Goal: Task Accomplishment & Management: Complete application form

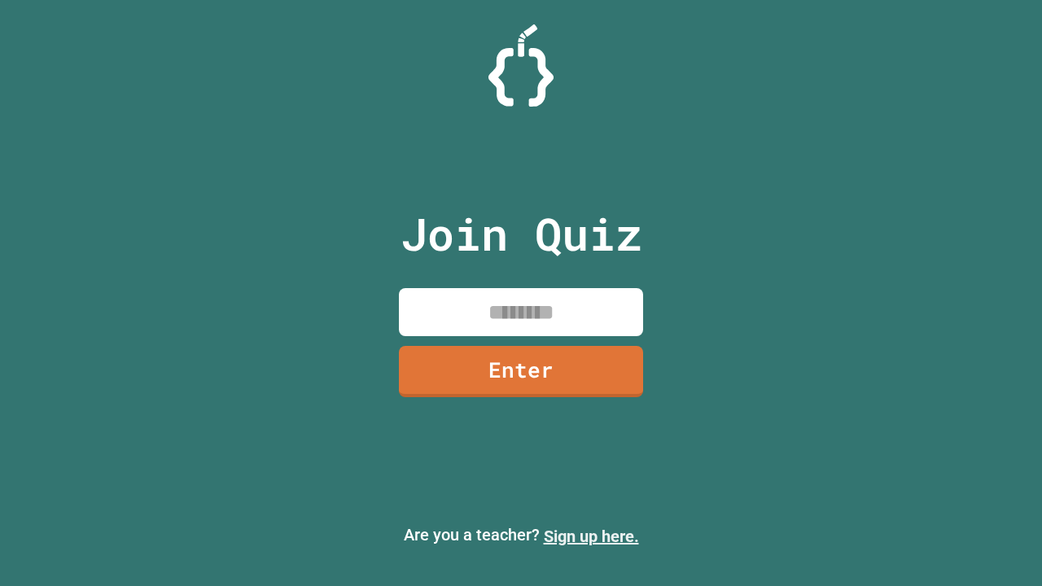
click at [591, 537] on link "Sign up here." at bounding box center [591, 537] width 95 height 20
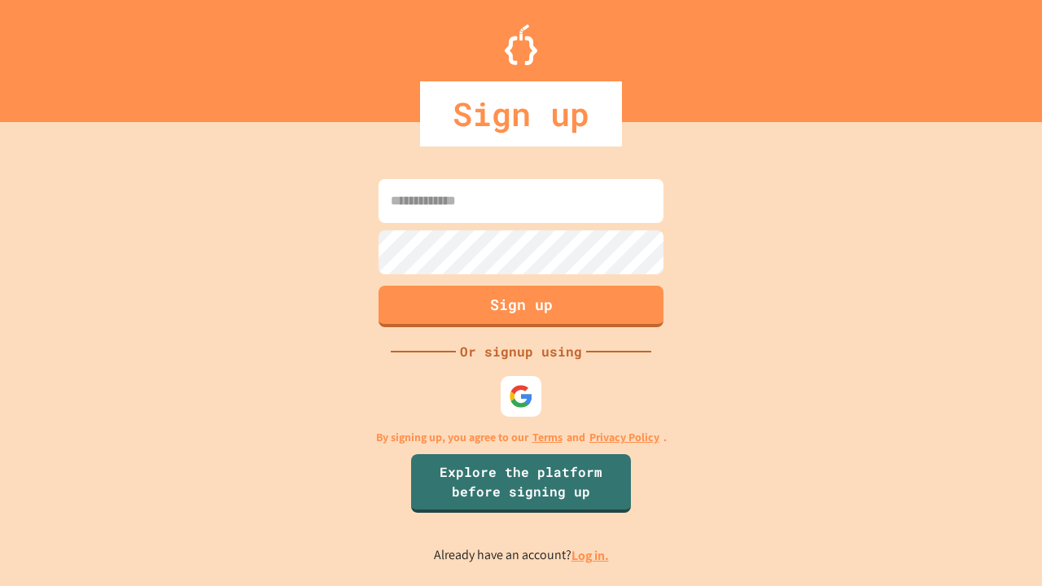
click at [591, 555] on link "Log in." at bounding box center [590, 555] width 37 height 17
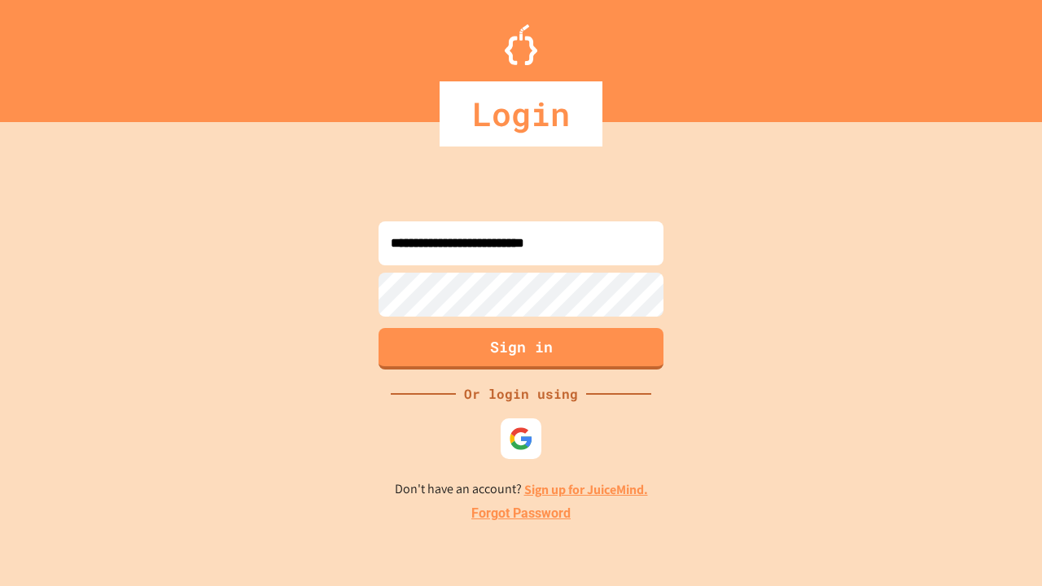
type input "**********"
